Goal: Download file/media

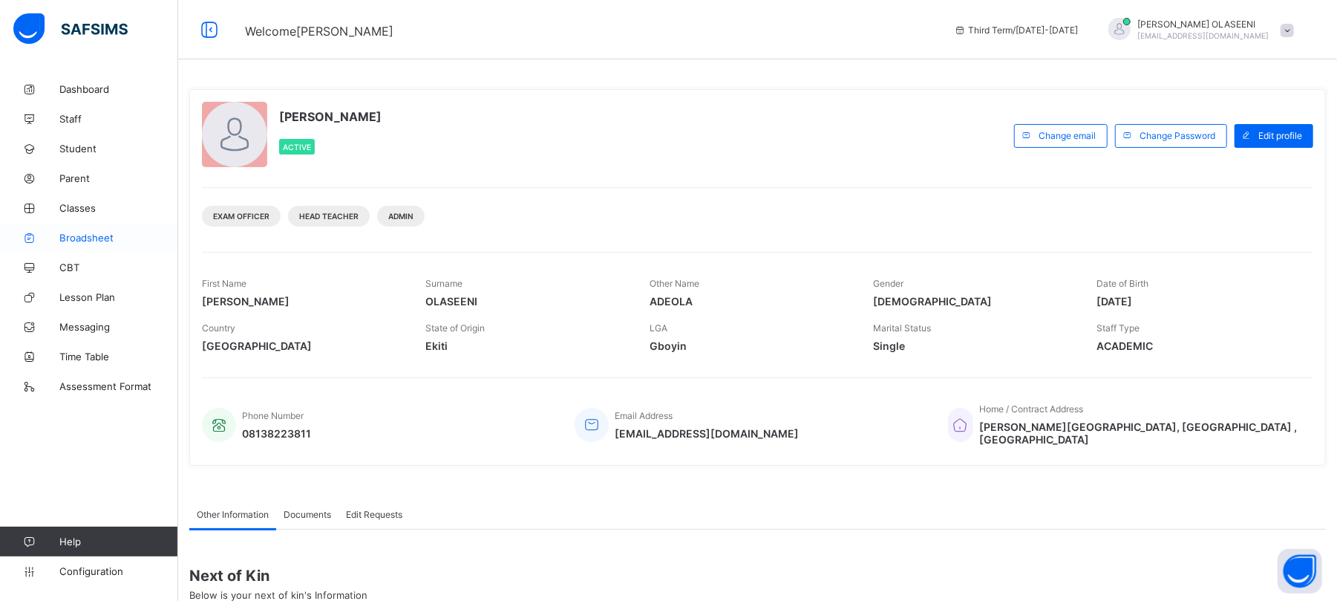
click at [89, 238] on span "Broadsheet" at bounding box center [118, 238] width 119 height 12
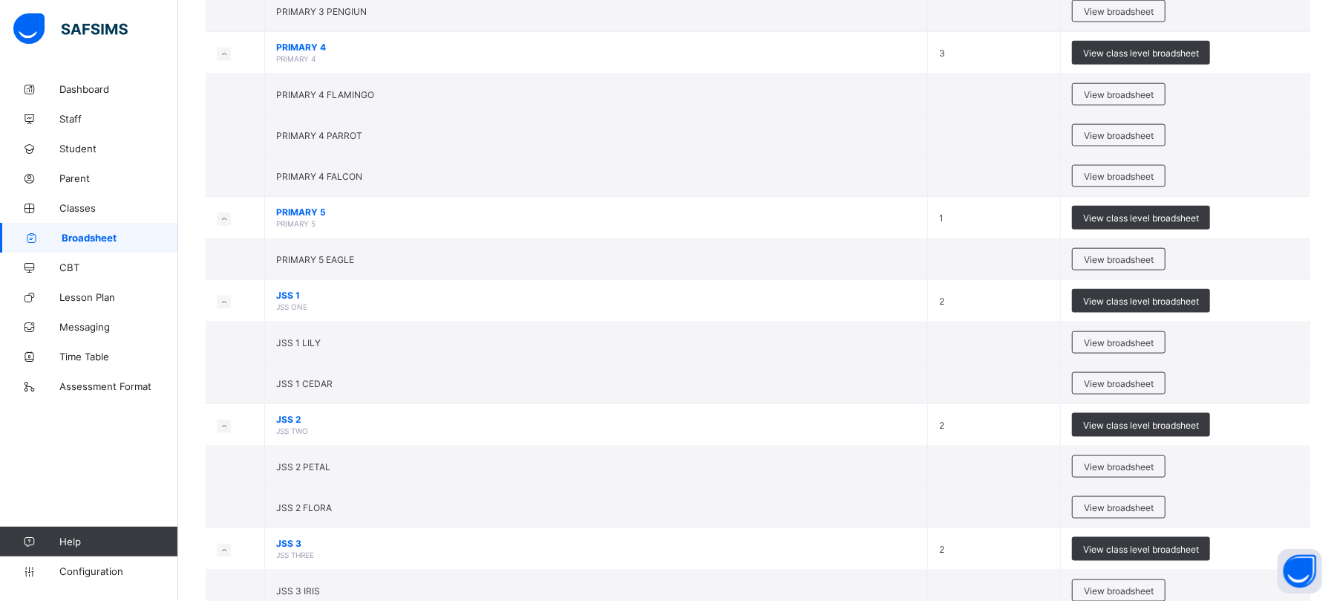
scroll to position [1218, 0]
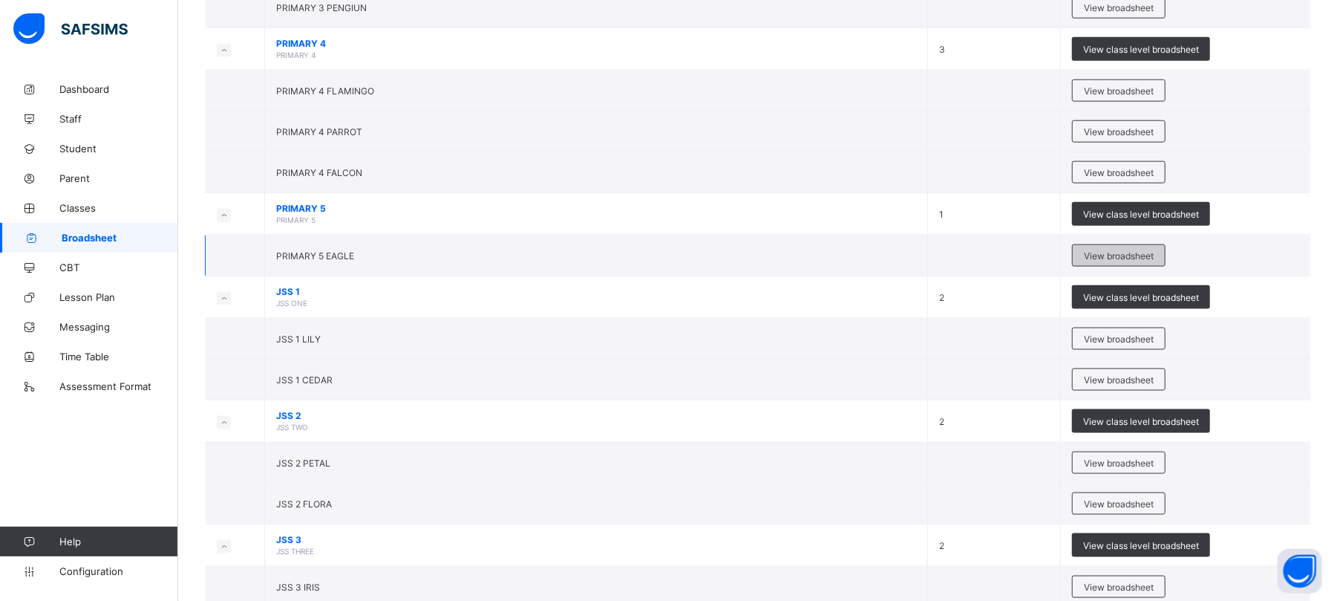
click at [1114, 259] on span "View broadsheet" at bounding box center [1119, 255] width 70 height 11
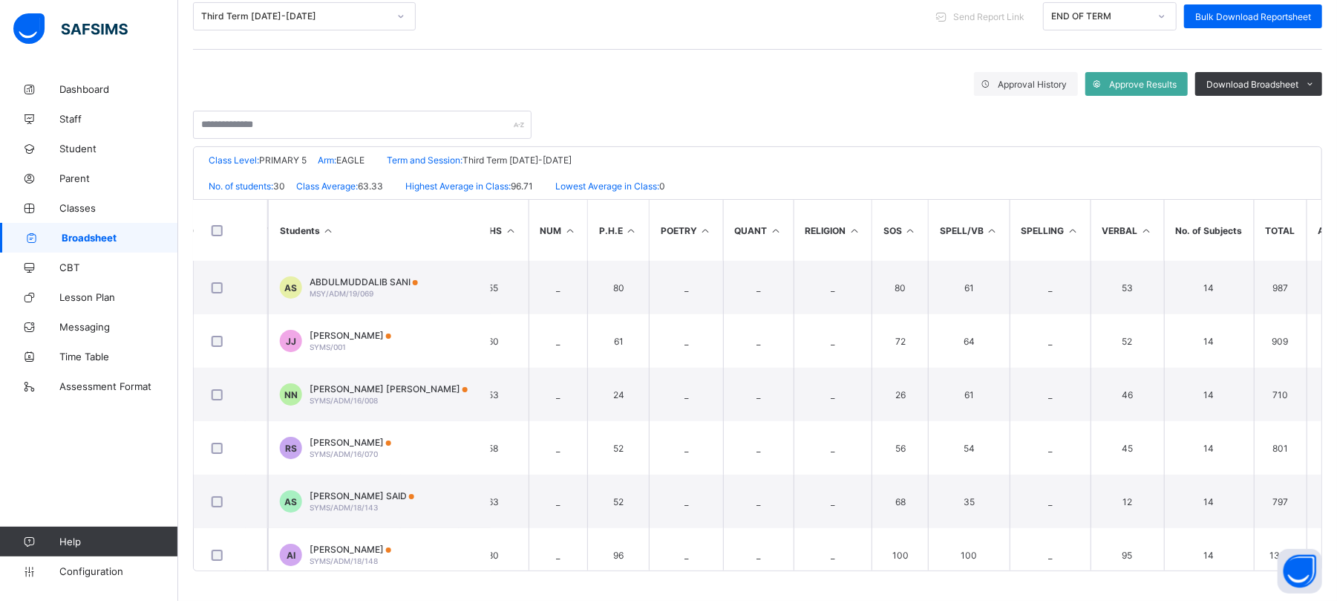
scroll to position [0, 1309]
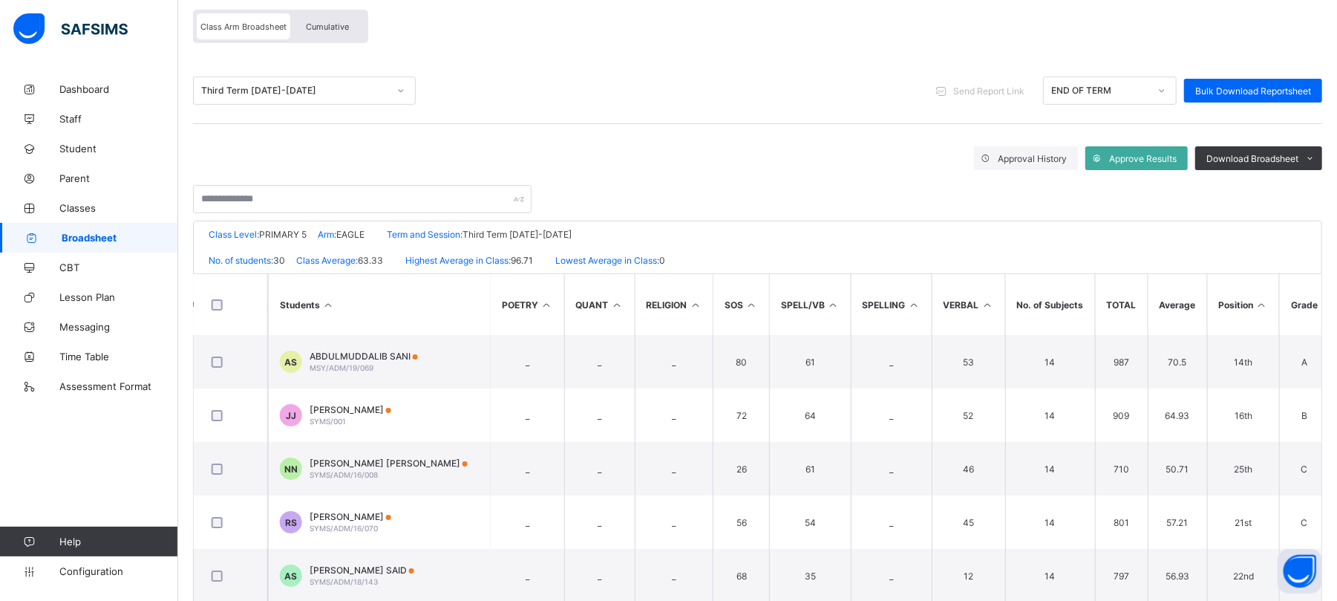
scroll to position [131, 0]
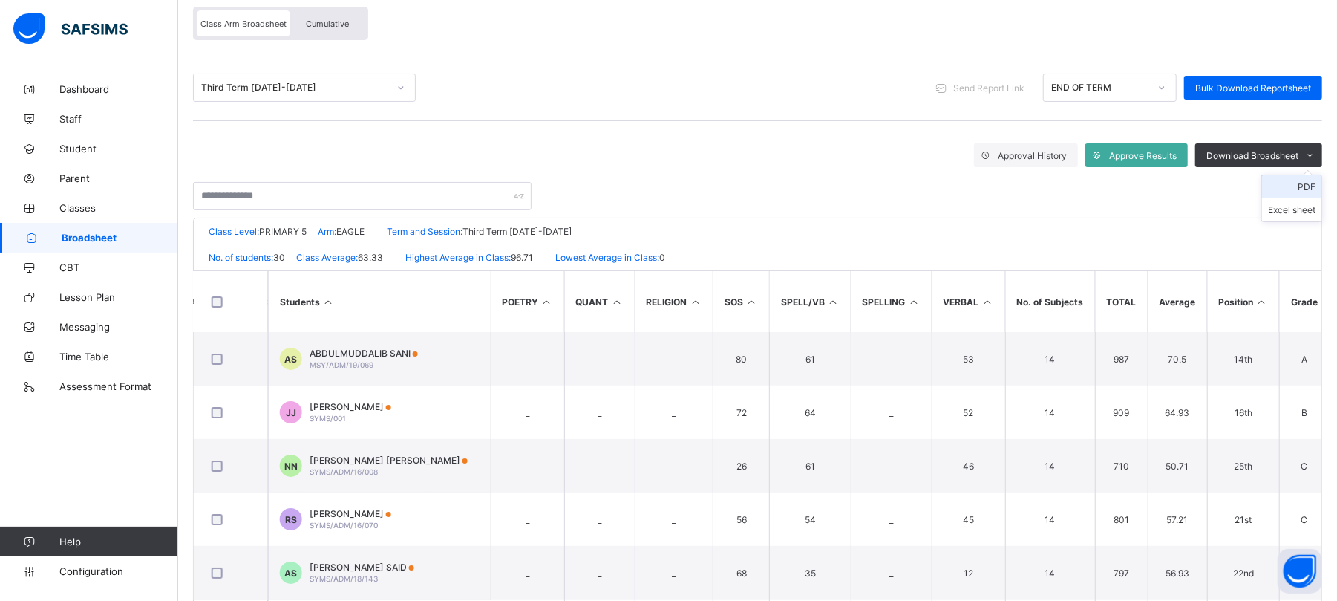
click at [1320, 188] on li "PDF" at bounding box center [1291, 186] width 59 height 23
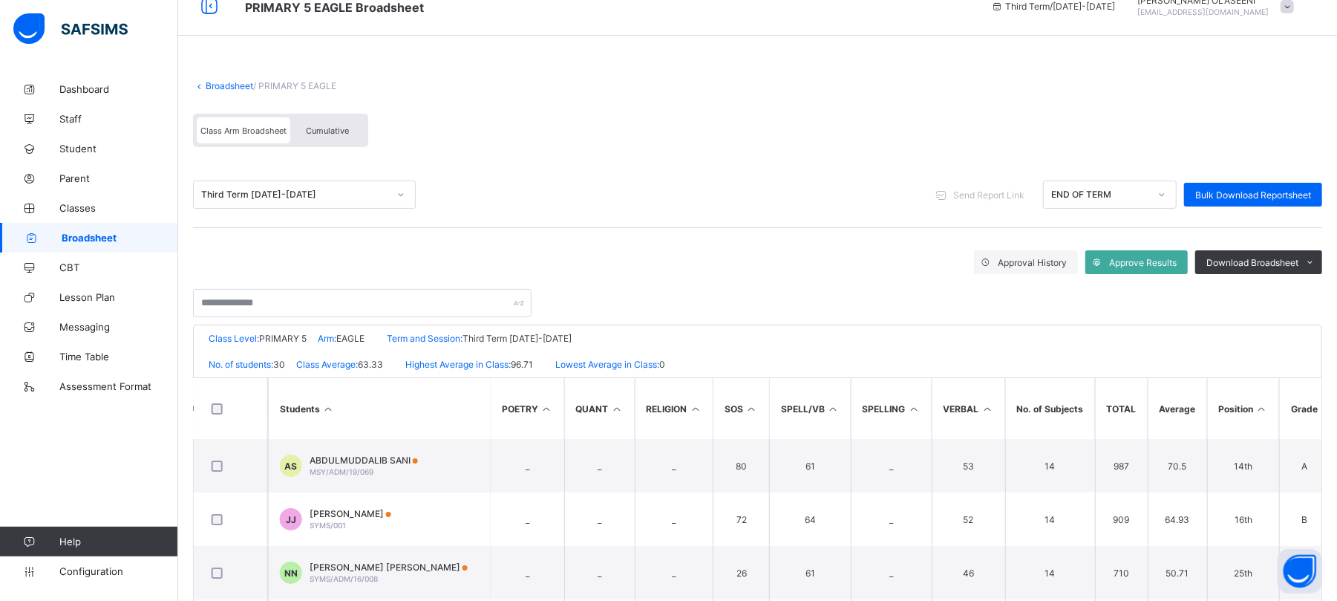
scroll to position [0, 0]
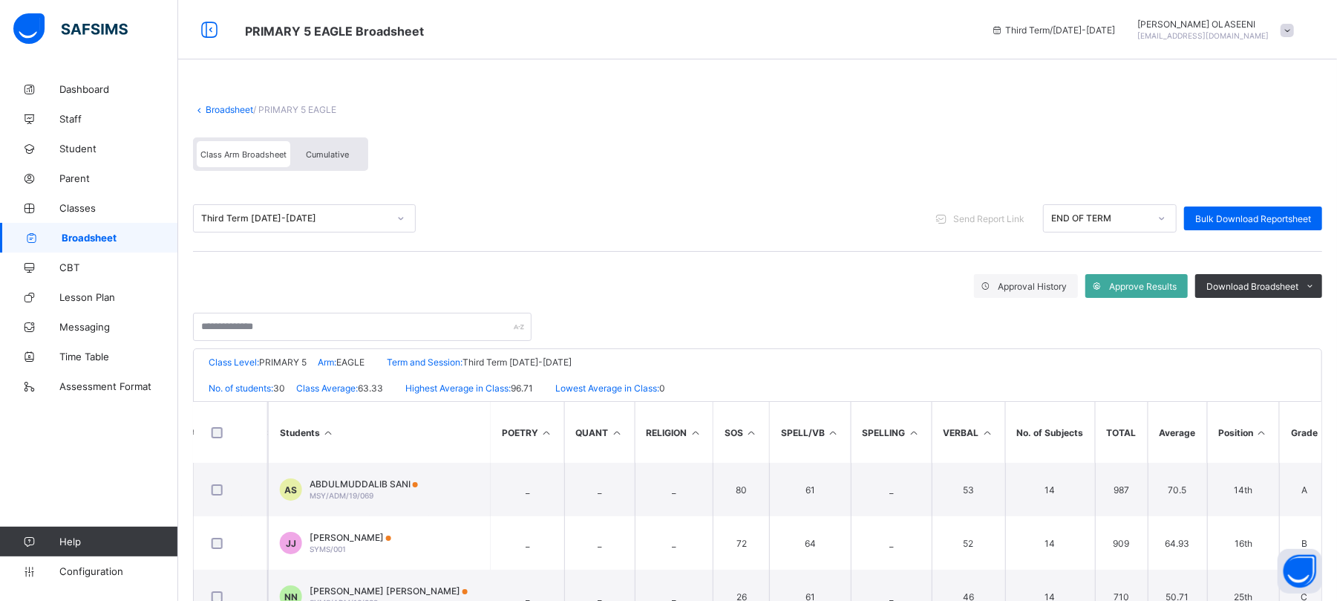
click at [221, 111] on link "Broadsheet" at bounding box center [230, 109] width 48 height 11
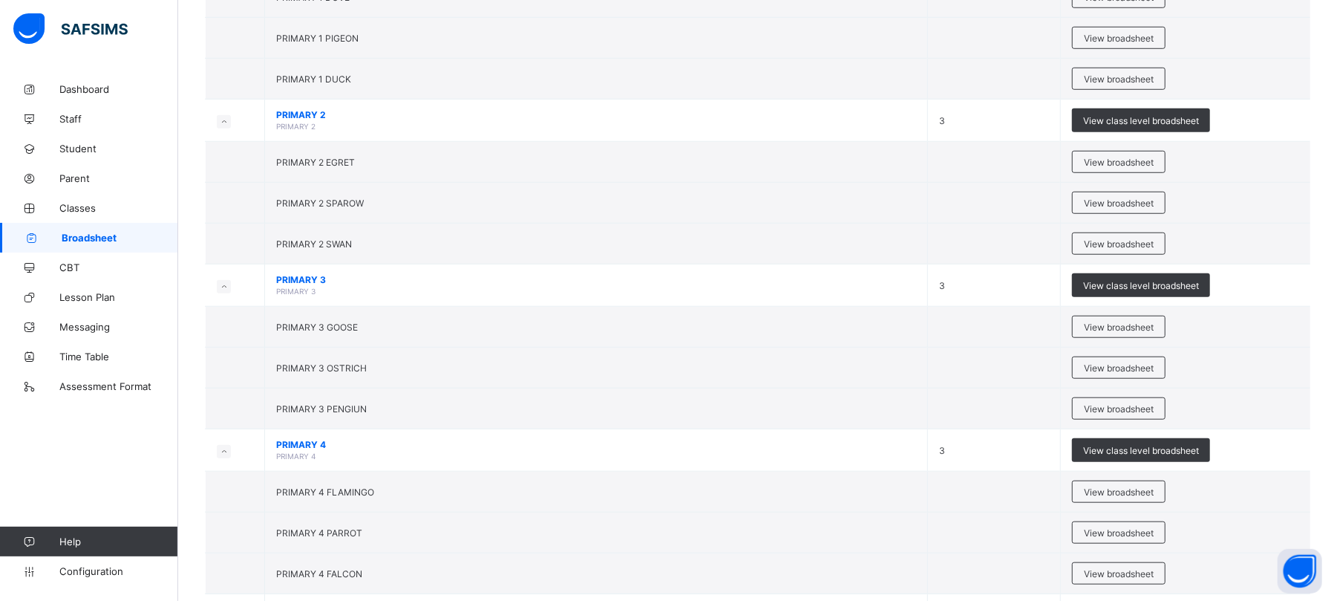
scroll to position [814, 0]
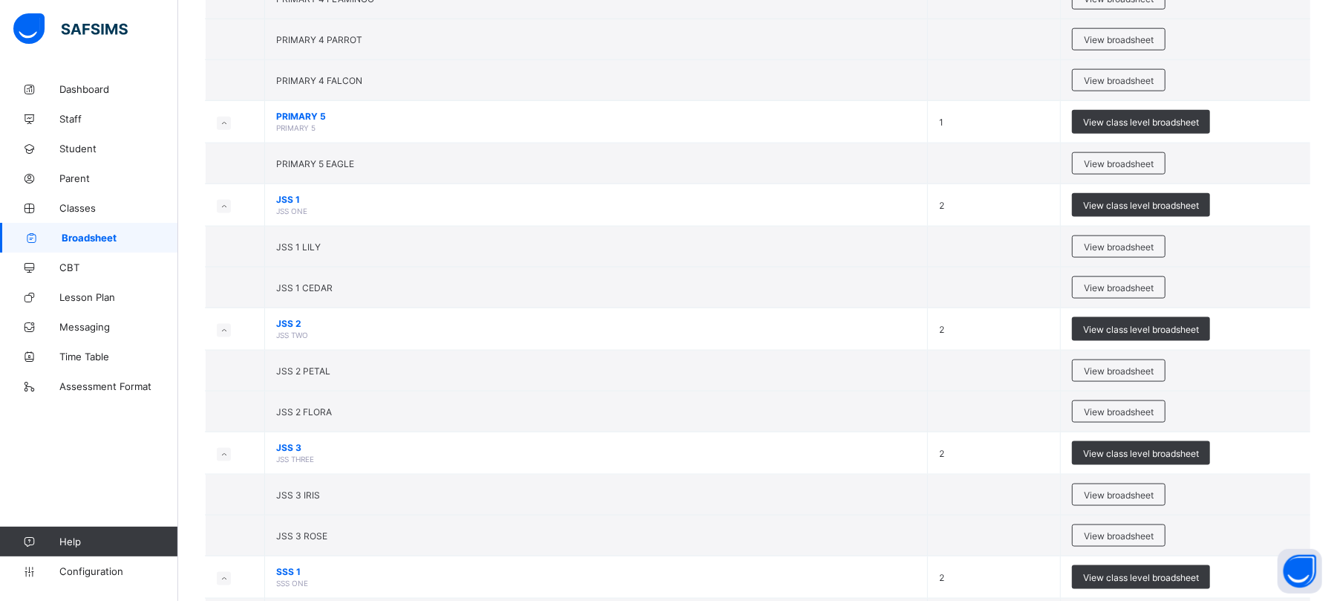
scroll to position [1314, 0]
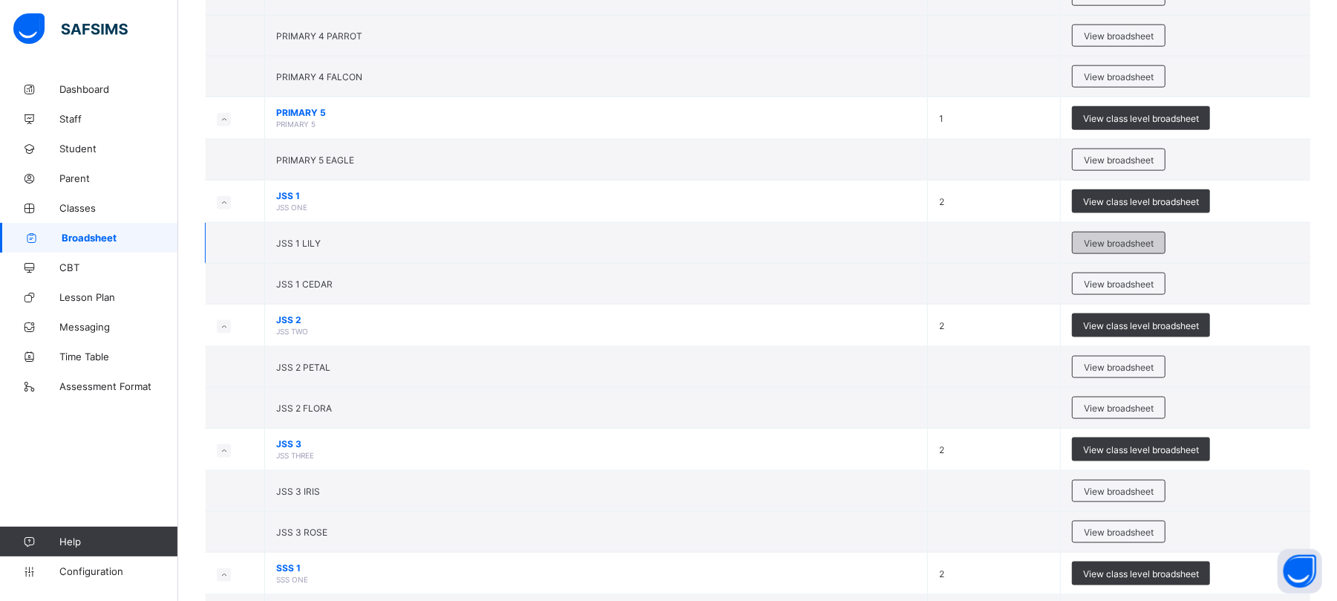
click at [1136, 249] on span "View broadsheet" at bounding box center [1119, 243] width 70 height 11
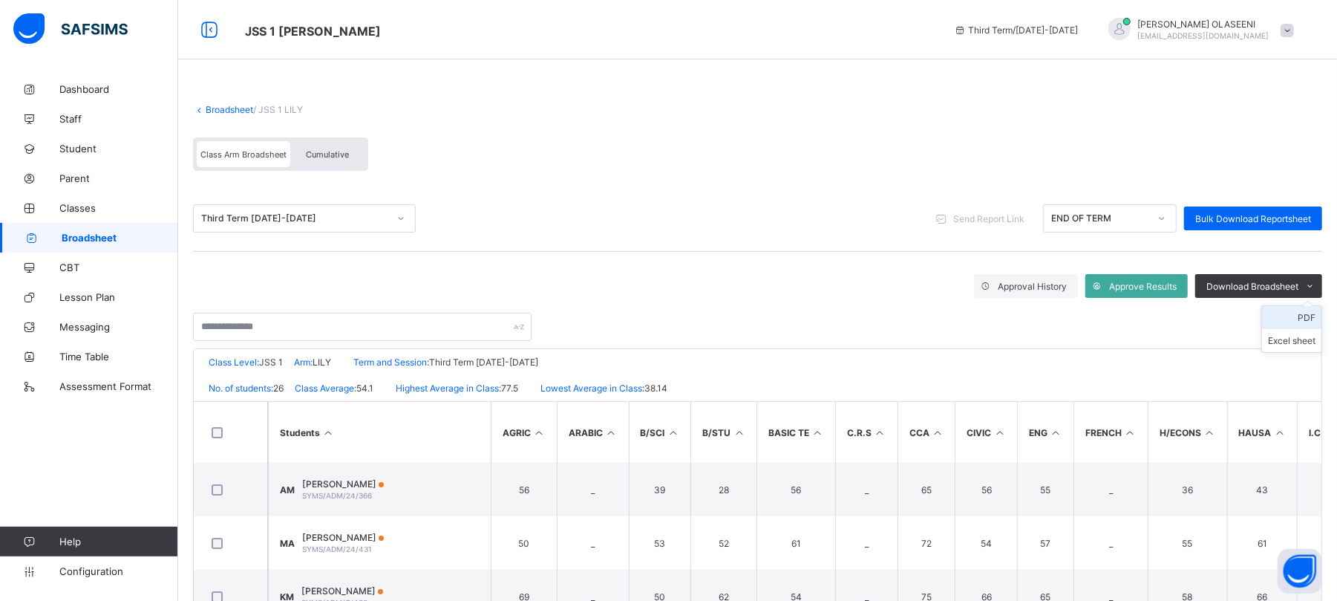
click at [1318, 316] on li "PDF" at bounding box center [1291, 317] width 59 height 23
click at [230, 111] on link "Broadsheet" at bounding box center [230, 109] width 48 height 11
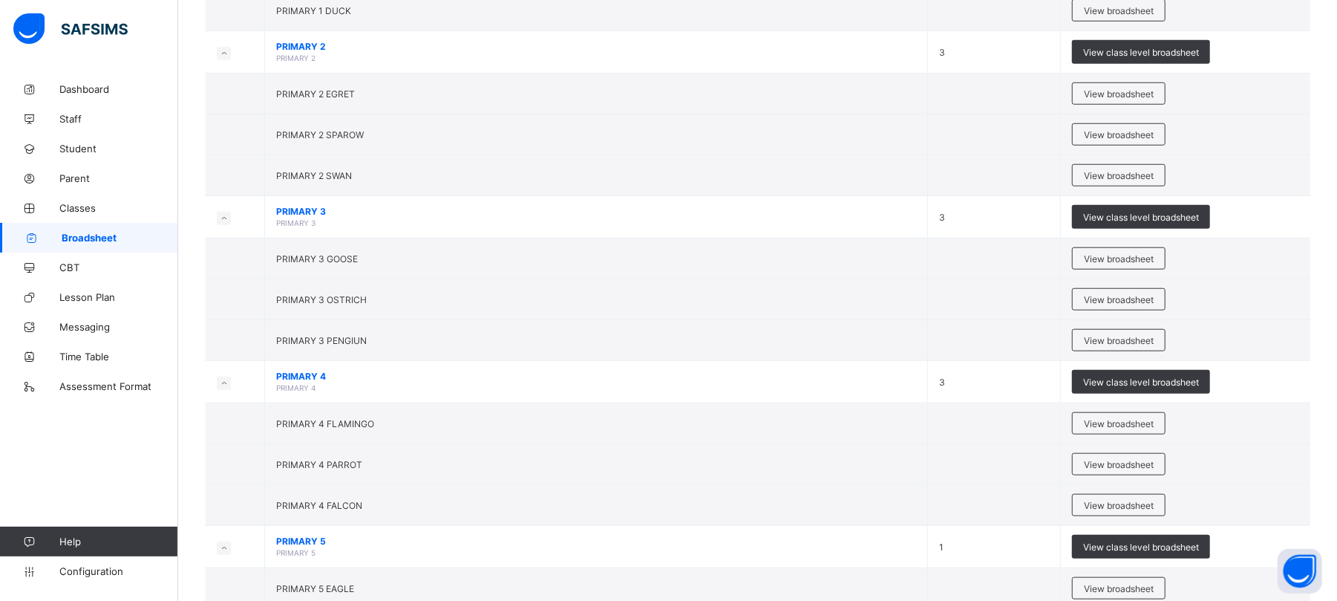
scroll to position [1318, 0]
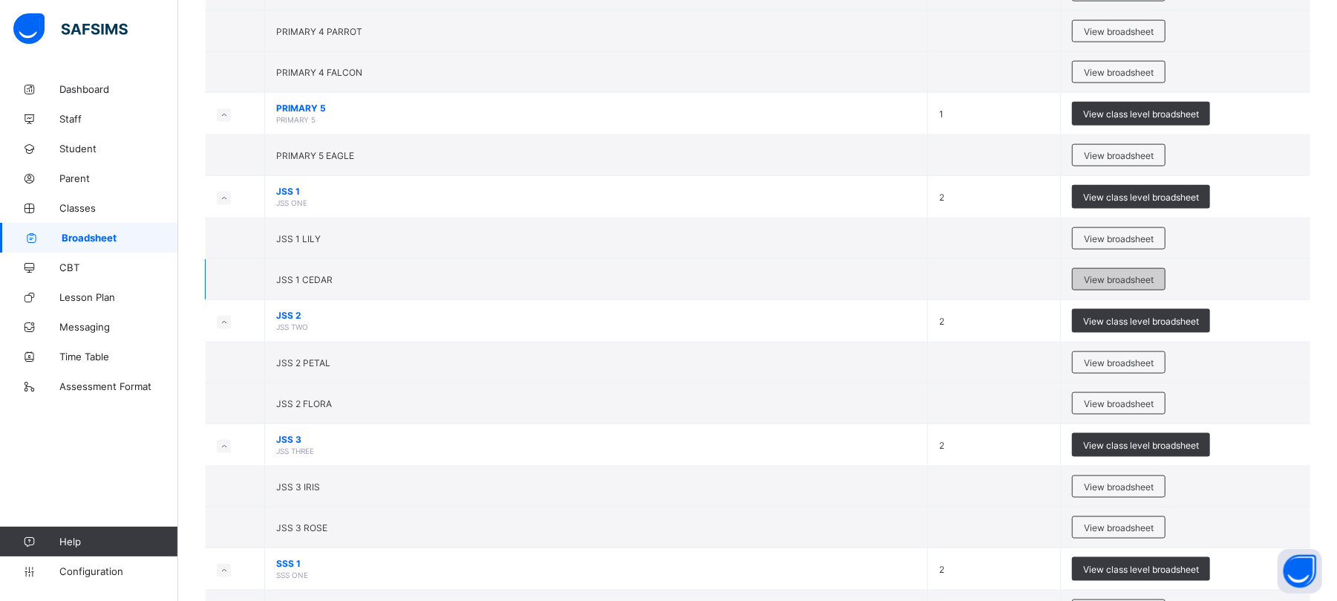
click at [1126, 285] on span "View broadsheet" at bounding box center [1119, 279] width 70 height 11
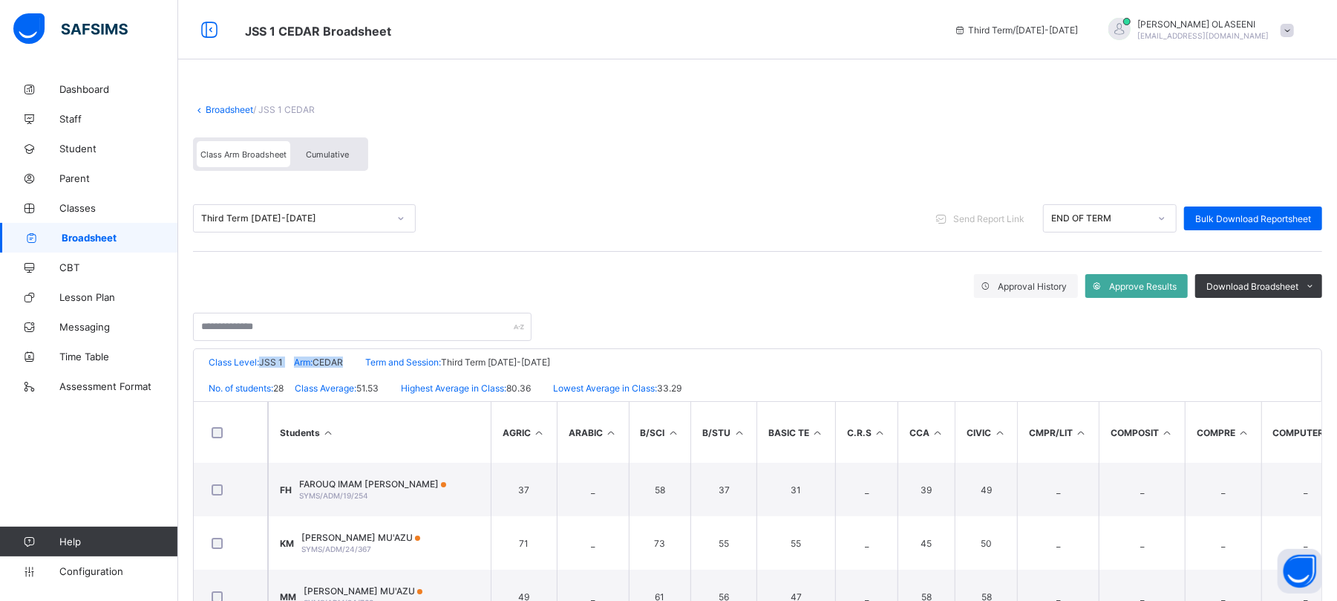
drag, startPoint x: 261, startPoint y: 358, endPoint x: 352, endPoint y: 373, distance: 91.8
click at [352, 373] on div "Class Level: JSS 1 Arm: CEDAR Term and Session: Third Term 2024-2025" at bounding box center [758, 362] width 1128 height 26
copy div "JSS 1 Arm: CEDAR"
click at [1318, 316] on li "PDF" at bounding box center [1291, 317] width 59 height 23
click at [229, 107] on link "Broadsheet" at bounding box center [230, 109] width 48 height 11
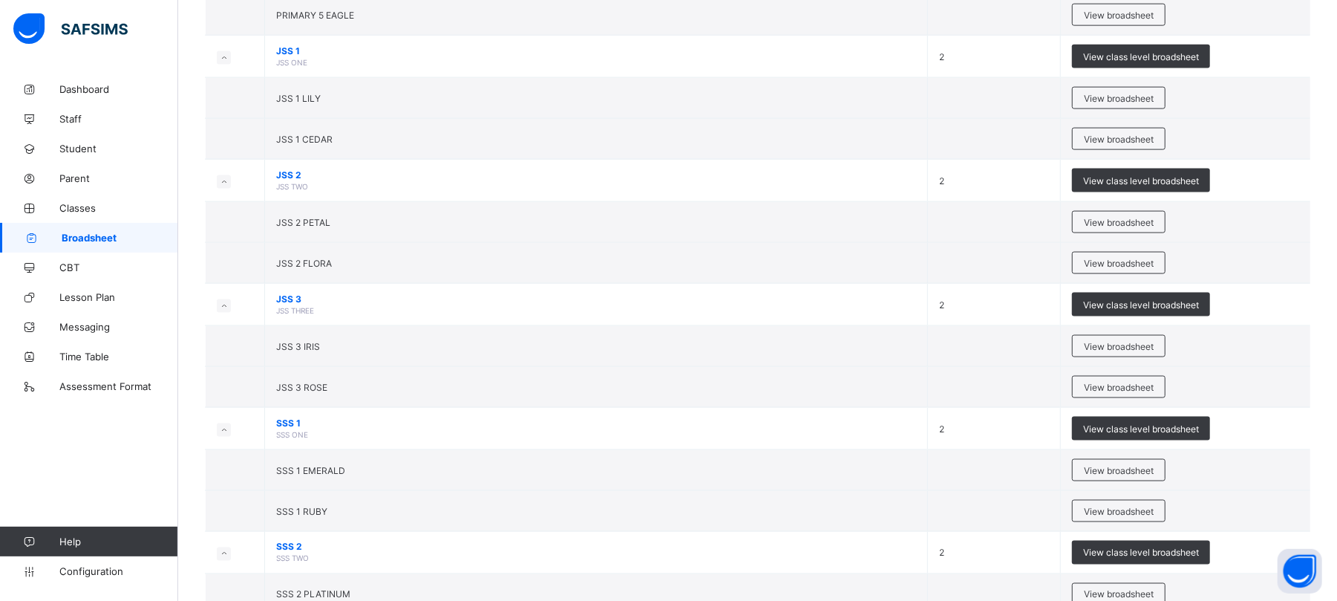
scroll to position [1470, 0]
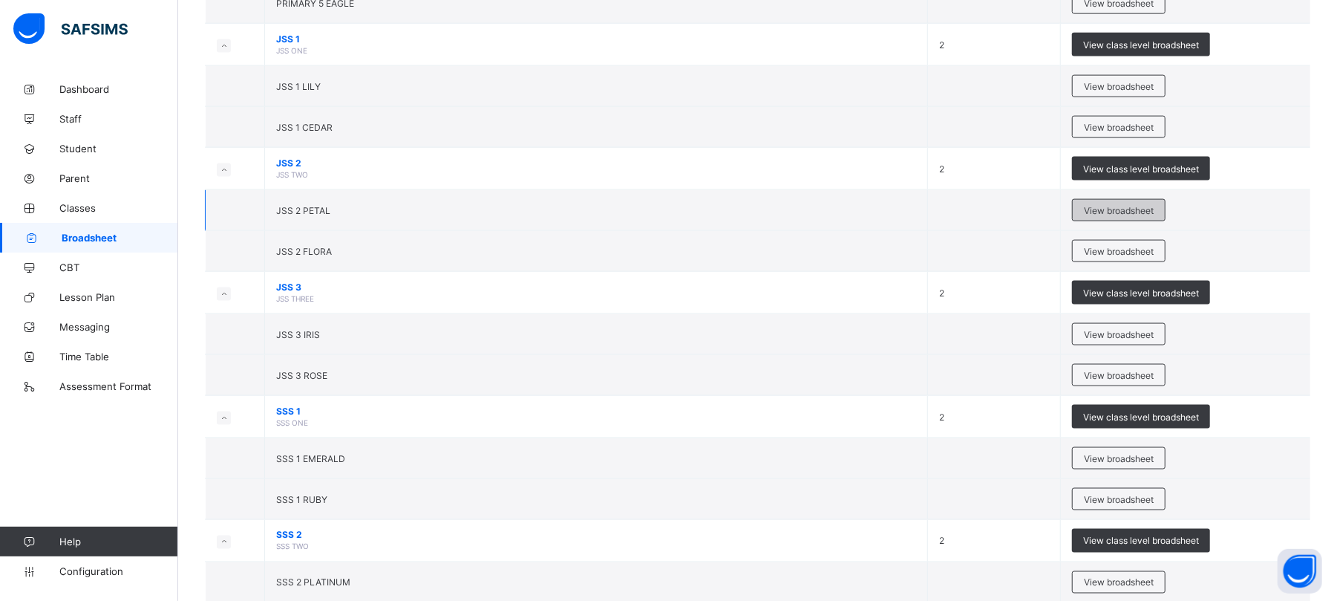
click at [1121, 212] on span "View broadsheet" at bounding box center [1119, 210] width 70 height 11
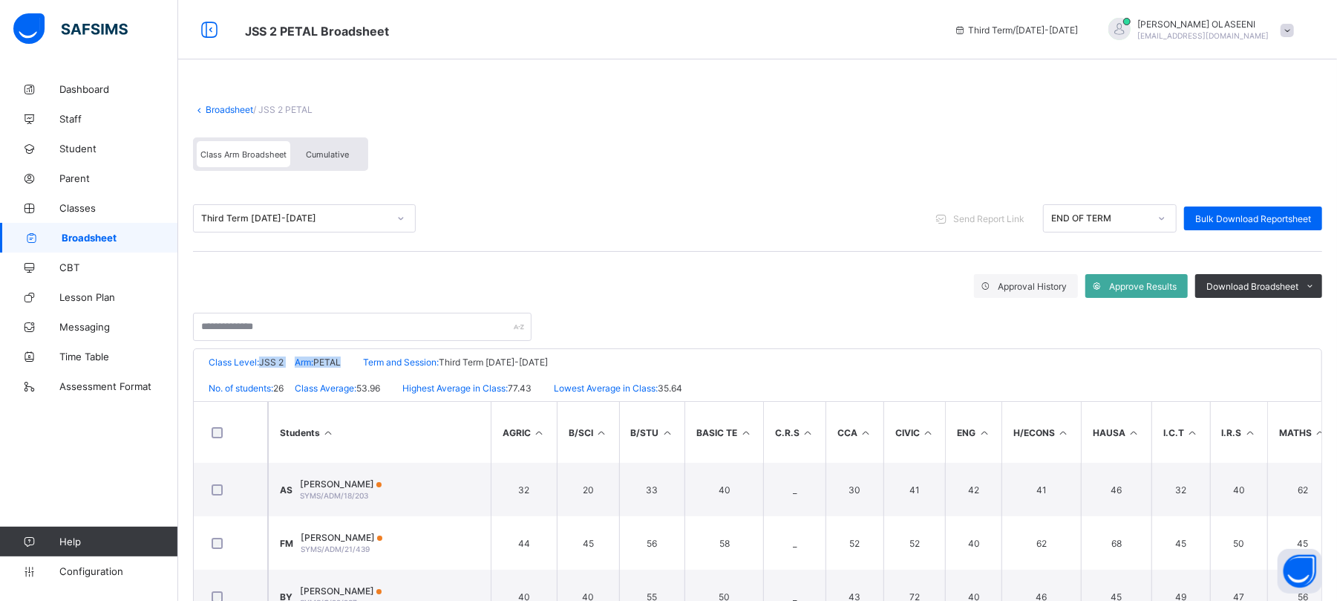
drag, startPoint x: 261, startPoint y: 358, endPoint x: 343, endPoint y: 360, distance: 81.7
click at [343, 360] on div "Class Level: JSS 2 Arm: PETAL Term and Session: Third Term 2024-2025" at bounding box center [758, 362] width 1128 height 26
copy div "JSS 2 Arm: PETAL"
click at [1318, 315] on li "PDF" at bounding box center [1291, 317] width 59 height 23
click at [227, 108] on link "Broadsheet" at bounding box center [230, 109] width 48 height 11
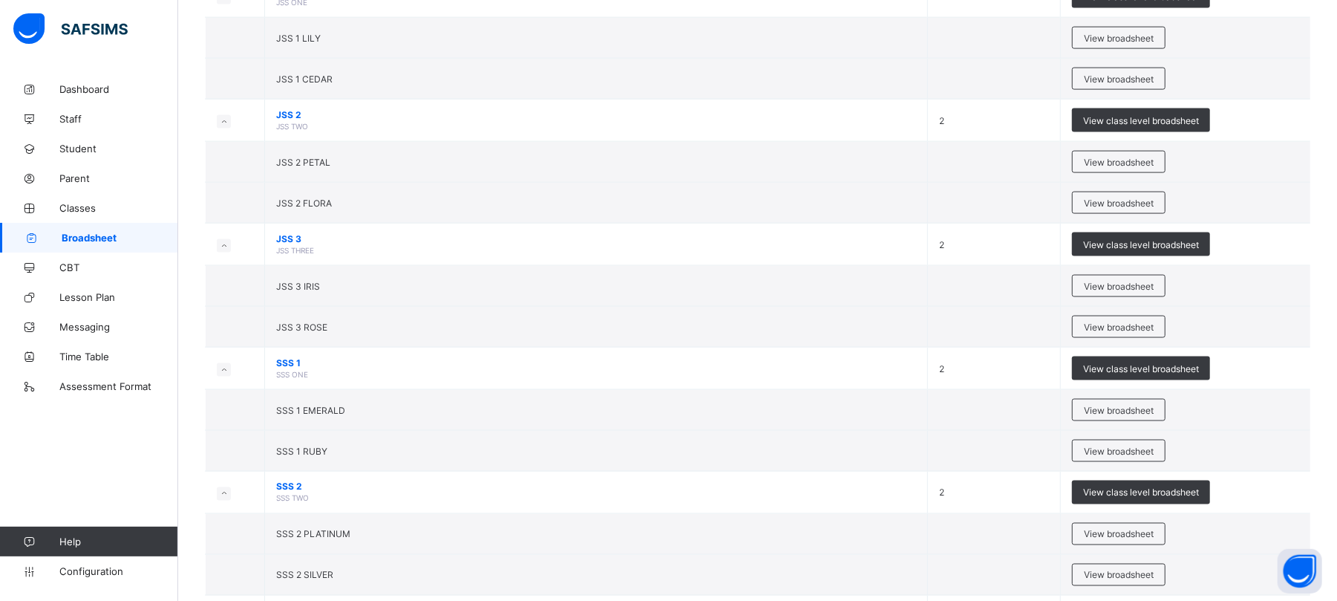
scroll to position [1507, 0]
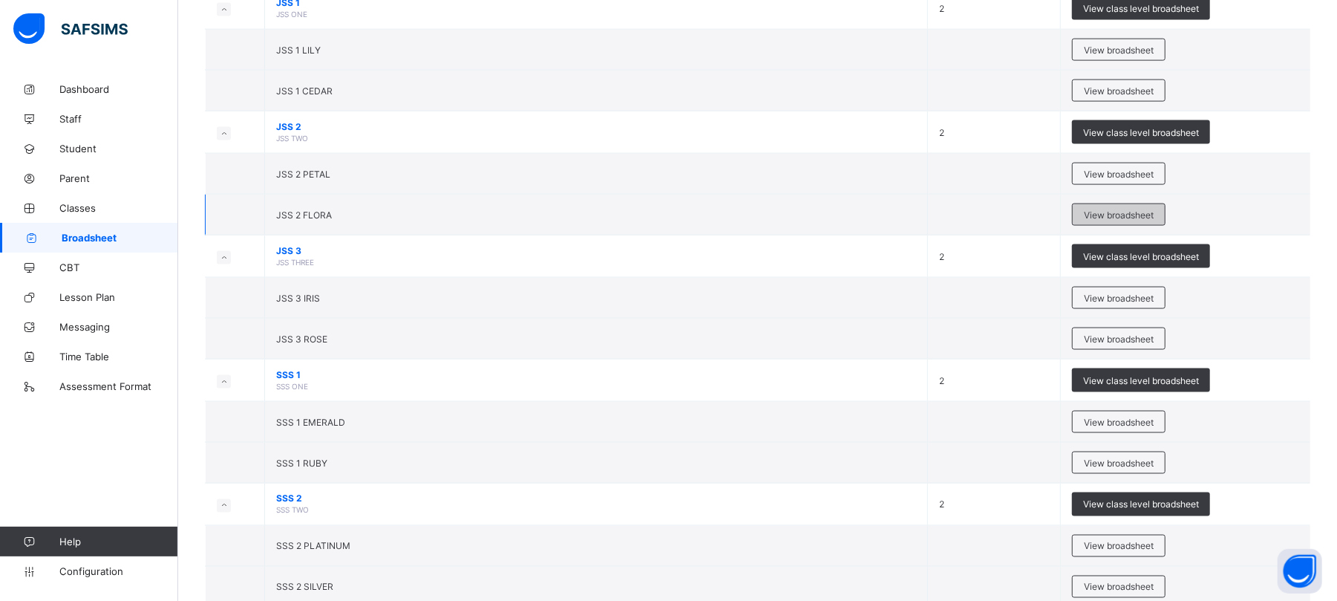
click at [1148, 220] on span "View broadsheet" at bounding box center [1119, 214] width 70 height 11
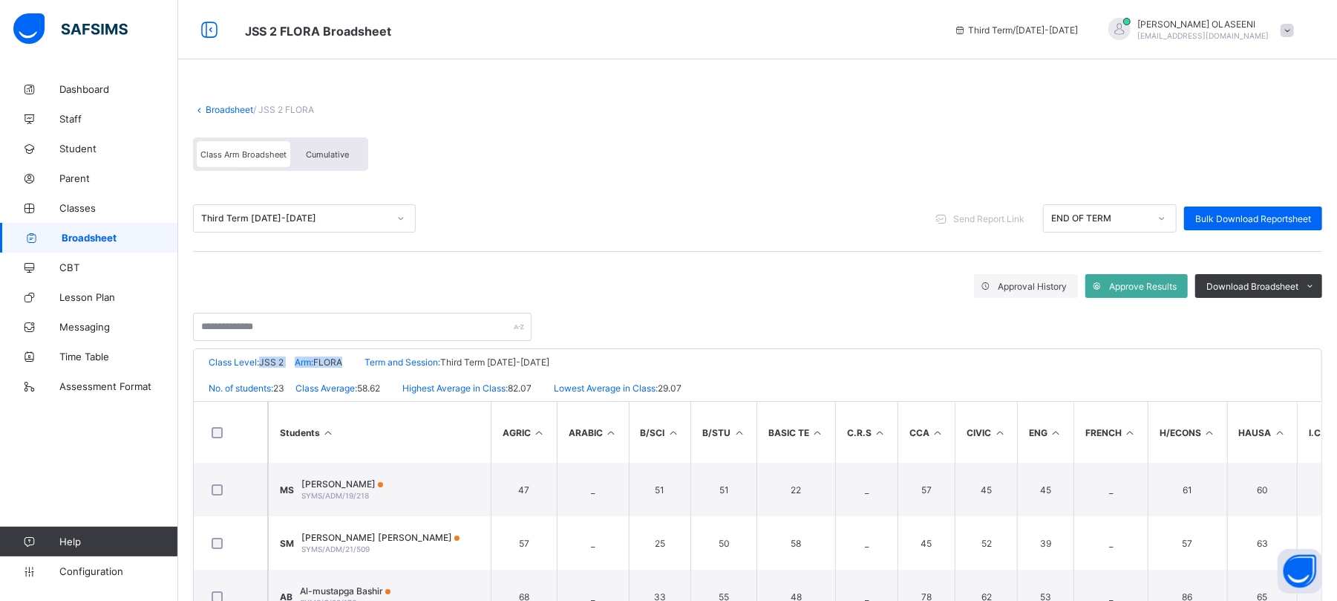
drag, startPoint x: 261, startPoint y: 364, endPoint x: 347, endPoint y: 364, distance: 86.1
click at [347, 364] on div "Class Level: JSS 2 Arm: FLORA Term and Session: Third Term 2024-2025" at bounding box center [758, 362] width 1128 height 26
copy div "JSS 2 Arm: FLORA"
click at [1317, 321] on li "PDF" at bounding box center [1291, 317] width 59 height 23
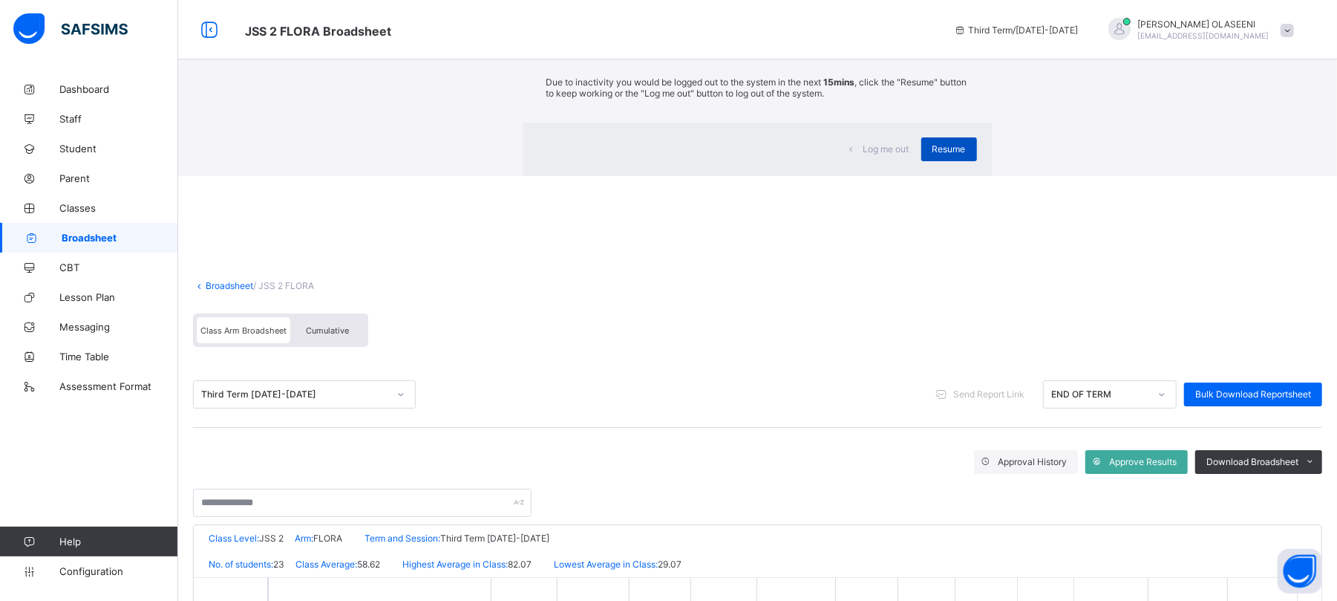
click at [932, 154] on span "Resume" at bounding box center [948, 148] width 33 height 11
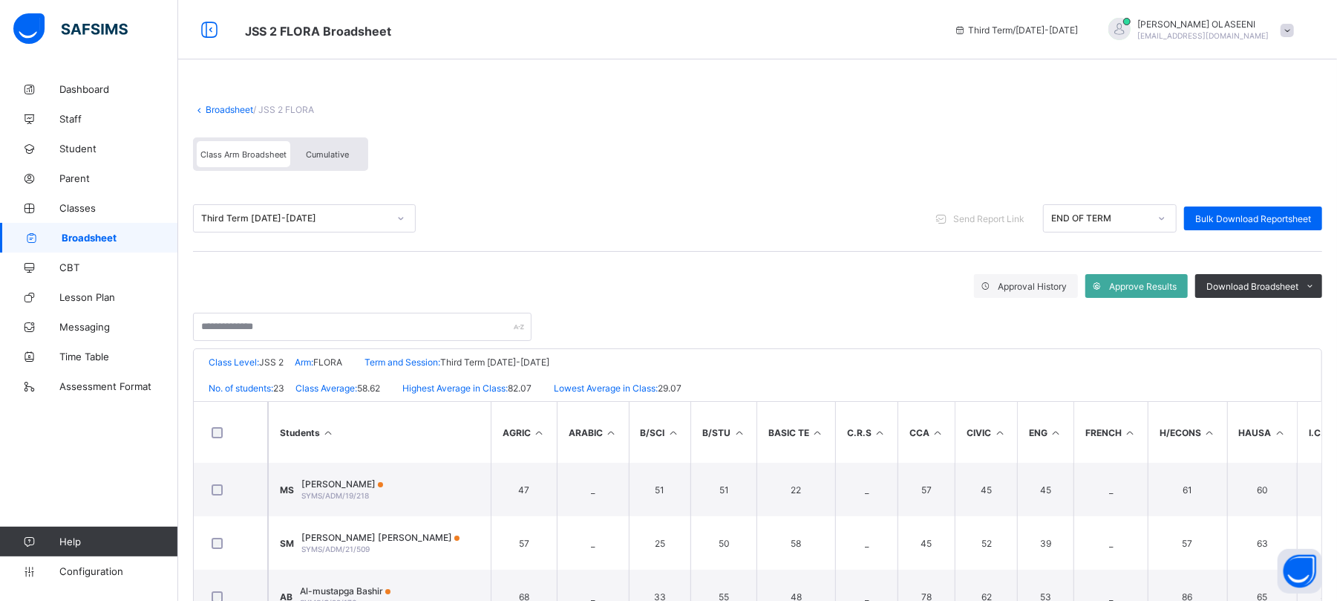
click at [214, 111] on link "Broadsheet" at bounding box center [230, 109] width 48 height 11
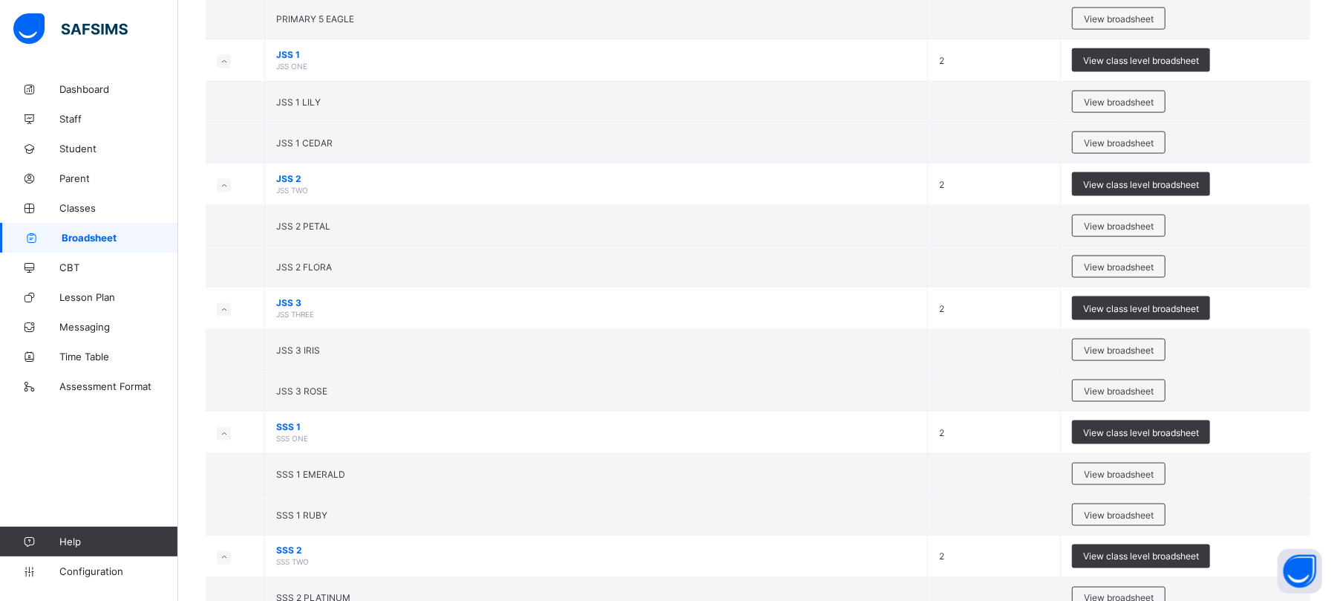
scroll to position [1474, 0]
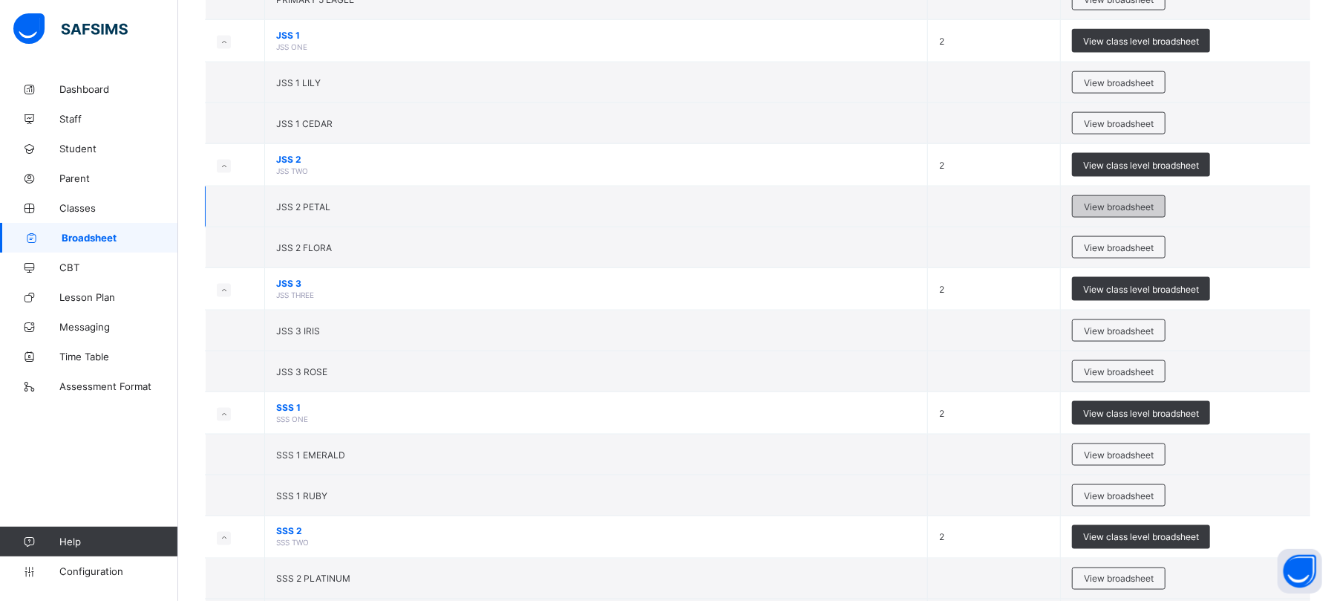
click at [1115, 211] on span "View broadsheet" at bounding box center [1119, 206] width 70 height 11
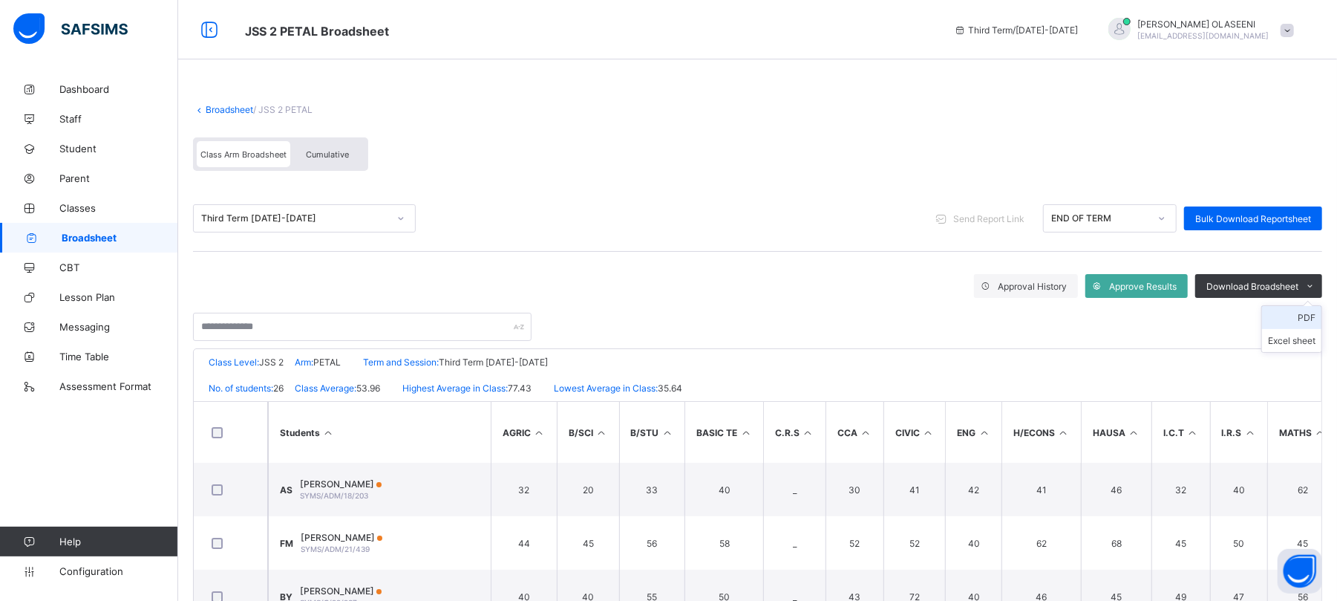
click at [1321, 315] on li "PDF" at bounding box center [1291, 317] width 59 height 23
